Goal: Find specific page/section: Find specific page/section

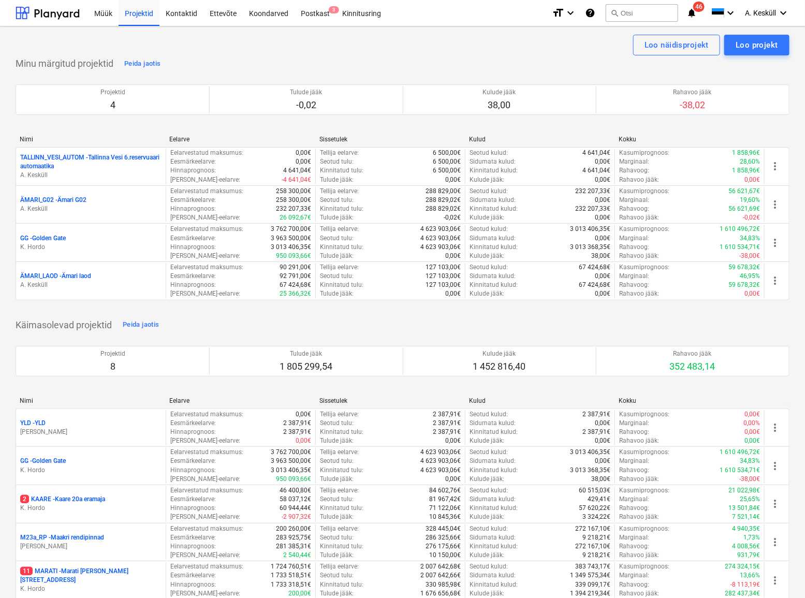
click at [56, 238] on p "GG - [GEOGRAPHIC_DATA]" at bounding box center [43, 238] width 46 height 9
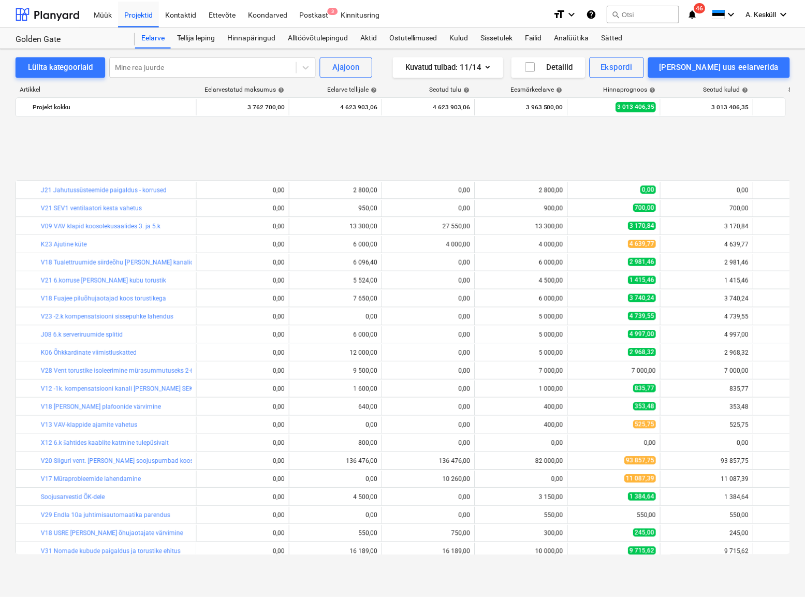
scroll to position [1396, 0]
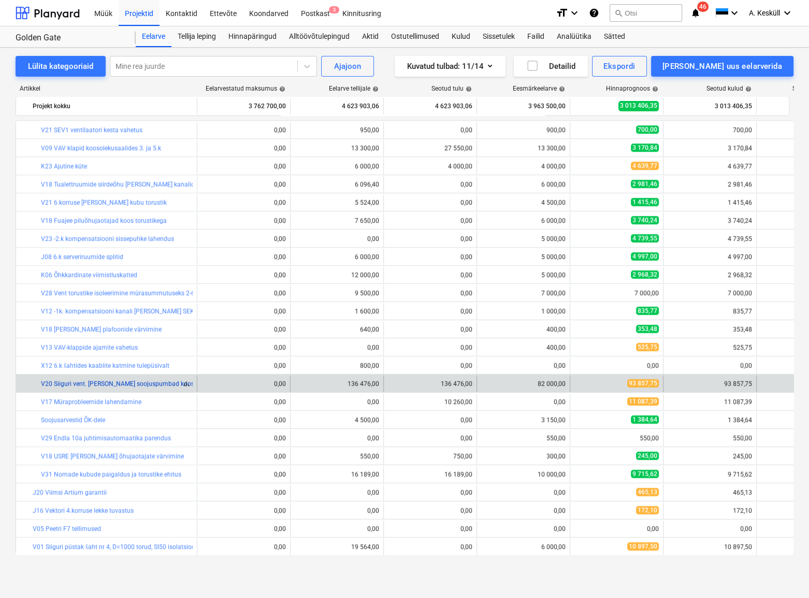
click at [97, 384] on link "V20 Siiguri vent. [PERSON_NAME] soojuspumbad koos paigaldusega" at bounding box center [137, 383] width 193 height 7
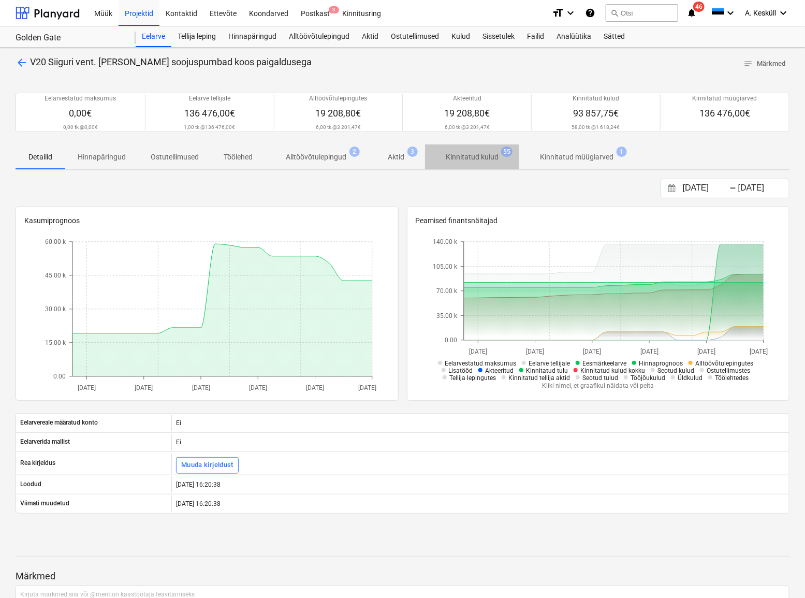
click at [481, 158] on p "Kinnitatud kulud" at bounding box center [472, 157] width 53 height 11
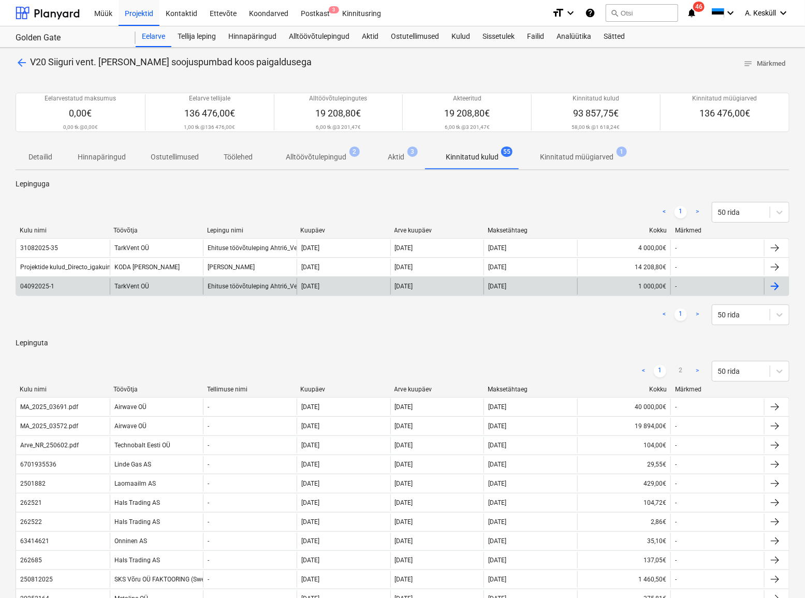
click at [134, 286] on div "TarkVent OÜ" at bounding box center [157, 286] width 94 height 17
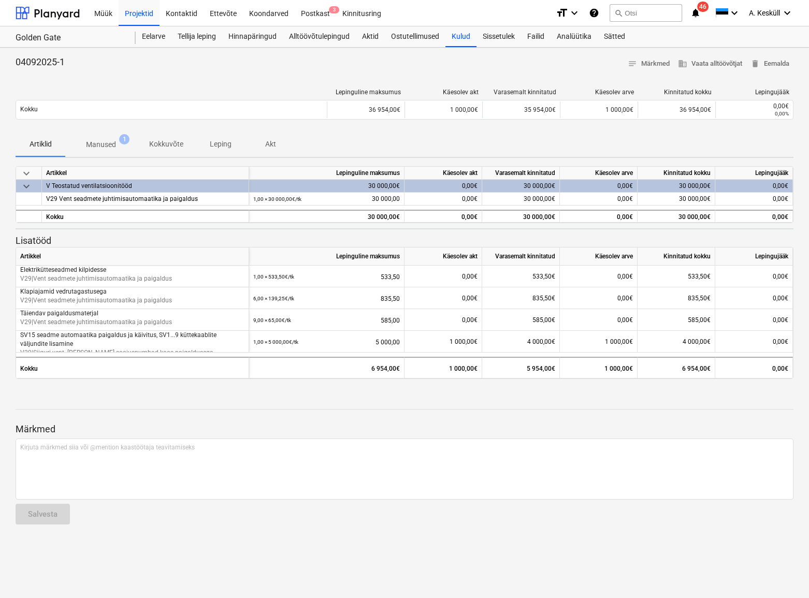
click at [98, 143] on p "Manused" at bounding box center [101, 144] width 30 height 11
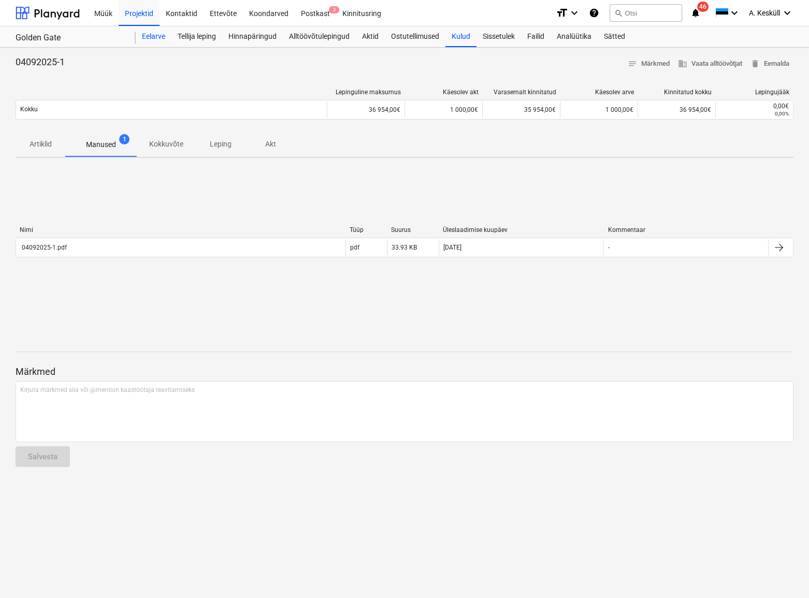
click at [154, 39] on div "Eelarve" at bounding box center [154, 36] width 36 height 21
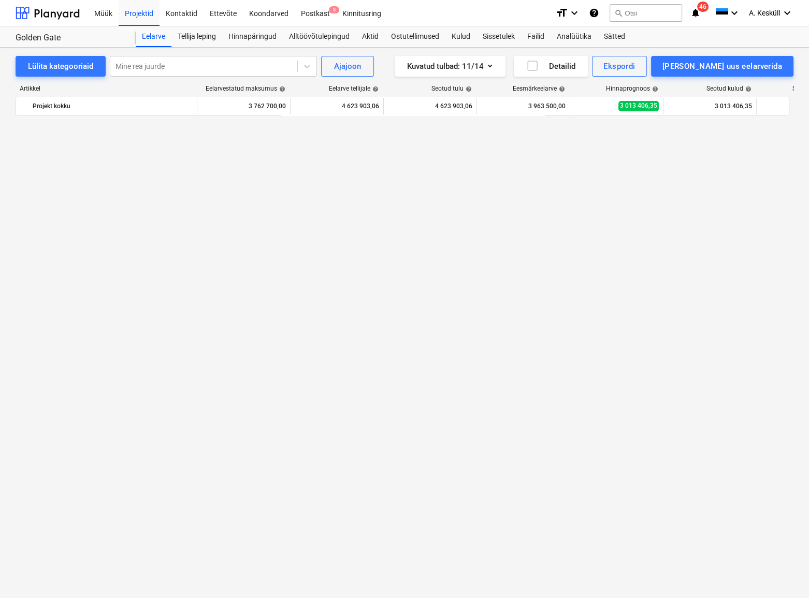
scroll to position [1396, 0]
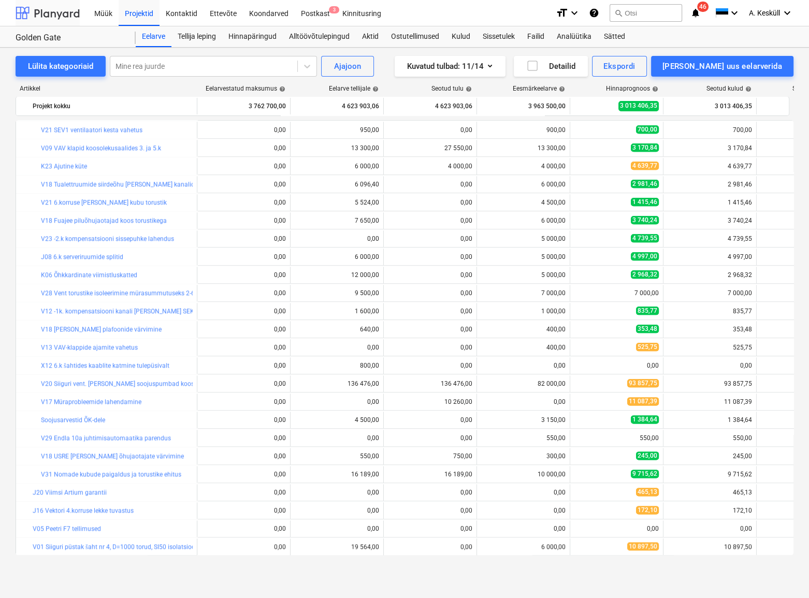
click at [73, 18] on div at bounding box center [48, 13] width 64 height 26
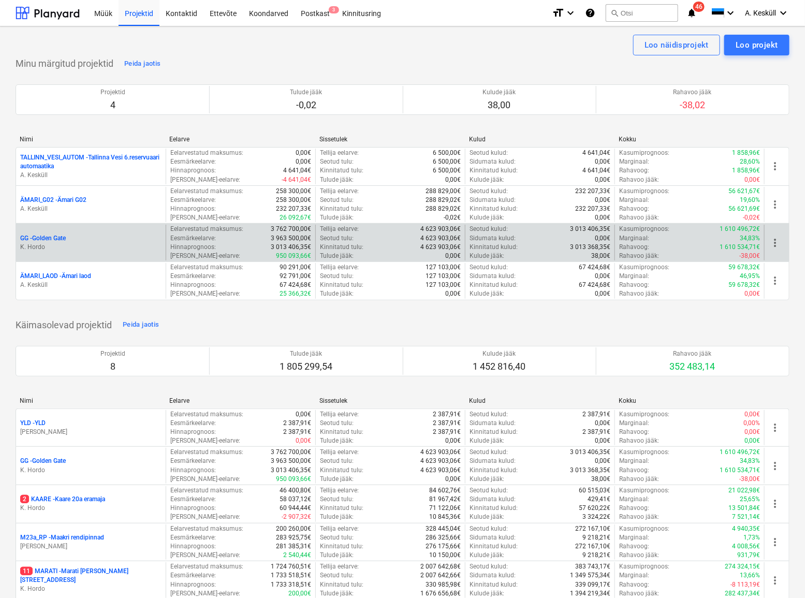
click at [34, 239] on p "GG - [GEOGRAPHIC_DATA]" at bounding box center [43, 238] width 46 height 9
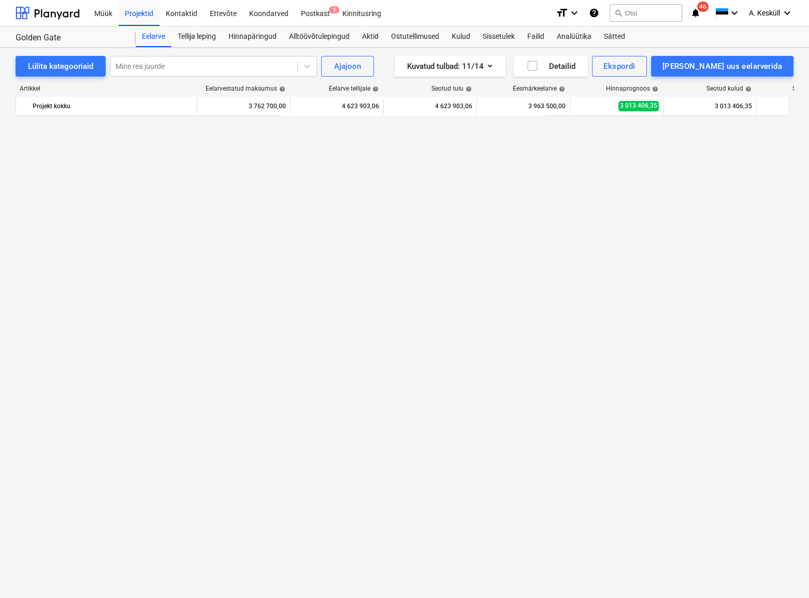
scroll to position [1396, 0]
